Goal: Task Accomplishment & Management: Use online tool/utility

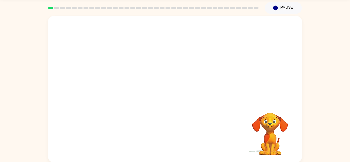
scroll to position [18, 0]
click at [174, 92] on div "Your browser must support playing .mp4 files to use Literably. Please try using…" at bounding box center [175, 89] width 254 height 146
click at [174, 91] on div "Your browser must support playing .mp4 files to use Literably. Please try using…" at bounding box center [175, 89] width 254 height 146
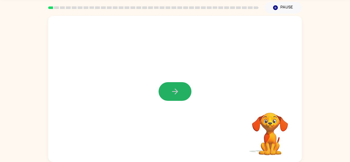
click at [180, 92] on button "button" at bounding box center [175, 91] width 33 height 19
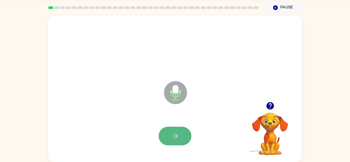
click at [181, 130] on button "button" at bounding box center [175, 136] width 33 height 19
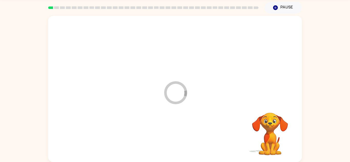
click at [181, 130] on div at bounding box center [175, 136] width 244 height 42
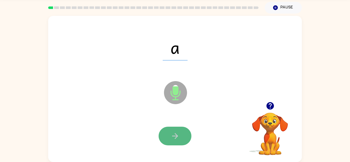
click at [189, 135] on button "button" at bounding box center [175, 136] width 33 height 19
click at [186, 134] on button "button" at bounding box center [175, 136] width 33 height 19
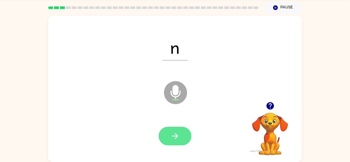
click at [187, 134] on button "button" at bounding box center [175, 136] width 33 height 19
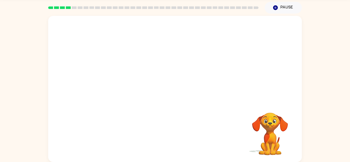
click at [198, 131] on div "Your browser must support playing .mp4 files to use Literably. Please try using…" at bounding box center [175, 89] width 254 height 146
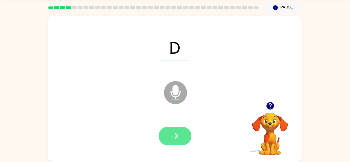
click at [187, 136] on button "button" at bounding box center [175, 136] width 33 height 19
click at [188, 140] on button "button" at bounding box center [175, 136] width 33 height 19
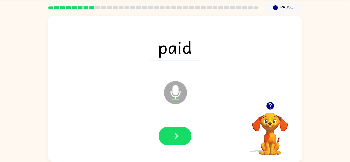
click at [224, 130] on div at bounding box center [175, 136] width 244 height 42
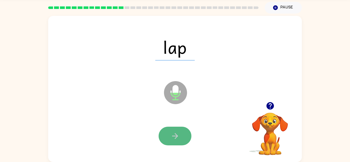
click at [171, 138] on icon "button" at bounding box center [175, 136] width 9 height 9
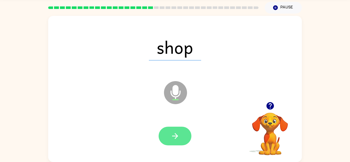
click at [170, 140] on button "button" at bounding box center [175, 136] width 33 height 19
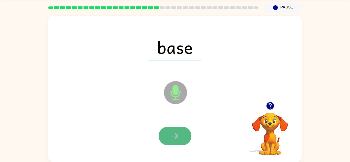
click at [170, 140] on button "button" at bounding box center [175, 136] width 33 height 19
click at [164, 132] on button "button" at bounding box center [175, 136] width 33 height 19
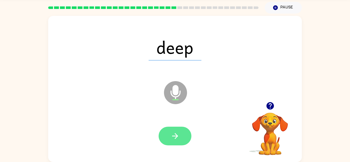
click at [176, 137] on icon "button" at bounding box center [175, 136] width 6 height 6
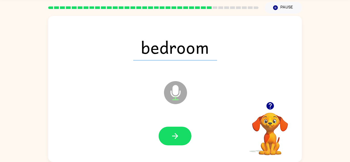
click at [146, 51] on span "bedroom" at bounding box center [175, 47] width 84 height 27
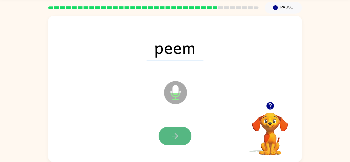
click at [177, 135] on icon "button" at bounding box center [175, 136] width 9 height 9
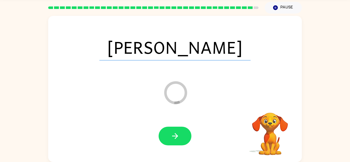
scroll to position [9, 0]
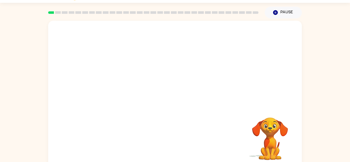
scroll to position [18, 0]
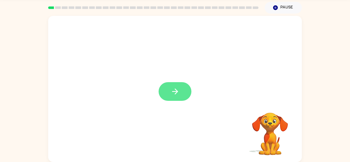
click at [169, 93] on button "button" at bounding box center [175, 91] width 33 height 19
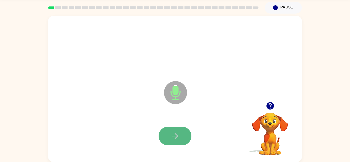
click at [175, 130] on button "button" at bounding box center [175, 136] width 33 height 19
click at [175, 131] on button "button" at bounding box center [175, 136] width 33 height 19
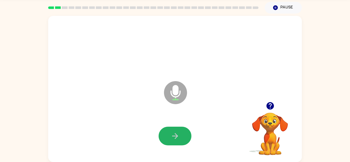
click at [172, 133] on icon "button" at bounding box center [175, 136] width 9 height 9
drag, startPoint x: 172, startPoint y: 133, endPoint x: 174, endPoint y: 136, distance: 3.7
click at [174, 136] on icon "button" at bounding box center [175, 136] width 9 height 9
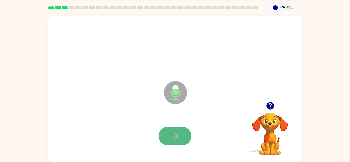
click at [182, 134] on button "button" at bounding box center [175, 136] width 33 height 19
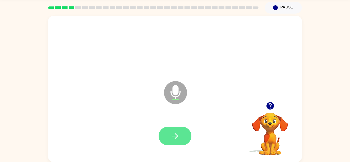
click at [170, 130] on button "button" at bounding box center [175, 136] width 33 height 19
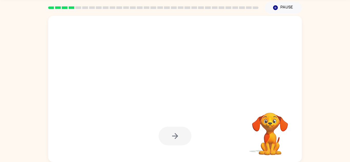
click at [168, 129] on div at bounding box center [175, 136] width 33 height 19
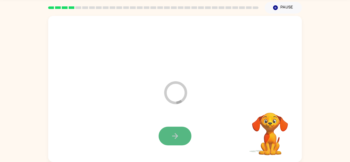
click at [170, 129] on button "button" at bounding box center [175, 136] width 33 height 19
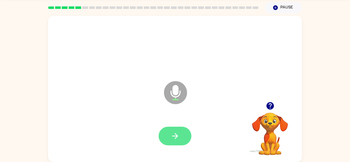
click at [170, 133] on button "button" at bounding box center [175, 136] width 33 height 19
click at [172, 131] on button "button" at bounding box center [175, 136] width 33 height 19
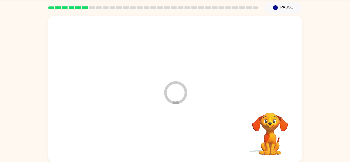
click at [172, 131] on div at bounding box center [175, 136] width 244 height 42
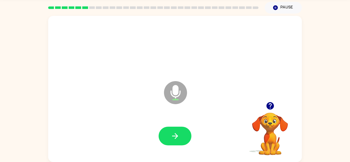
click at [162, 126] on div at bounding box center [175, 136] width 244 height 42
click at [171, 149] on div at bounding box center [175, 136] width 244 height 42
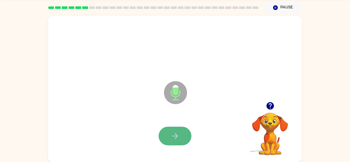
click at [168, 142] on button "button" at bounding box center [175, 136] width 33 height 19
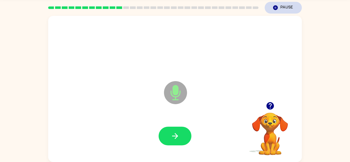
click at [292, 10] on button "Pause Pause" at bounding box center [283, 8] width 37 height 12
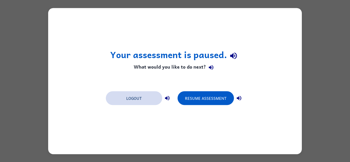
click at [137, 101] on button "Logout" at bounding box center [134, 98] width 56 height 14
